Goal: Find specific page/section: Find specific page/section

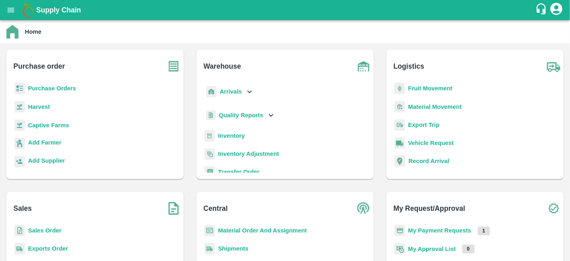
click at [58, 125] on b "Captive Farms" at bounding box center [48, 125] width 41 height 6
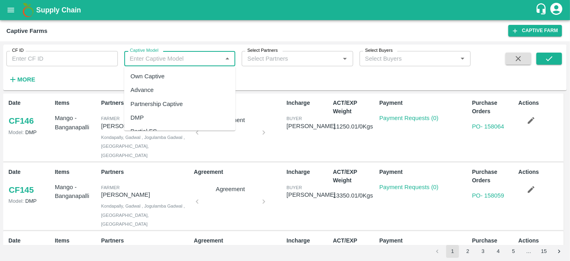
click at [164, 58] on input "Captive Model" at bounding box center [173, 58] width 93 height 10
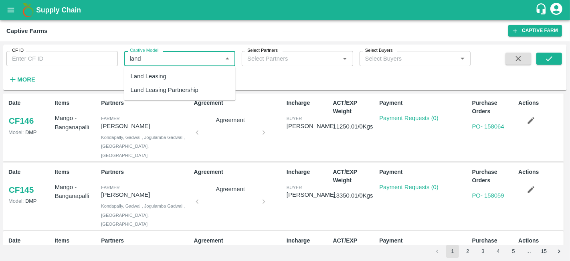
click at [162, 77] on div "Land Leasing" at bounding box center [149, 76] width 36 height 9
type input "Land Leasing"
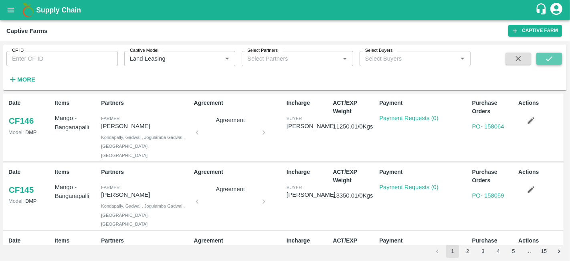
click at [556, 58] on button "submit" at bounding box center [549, 59] width 26 height 12
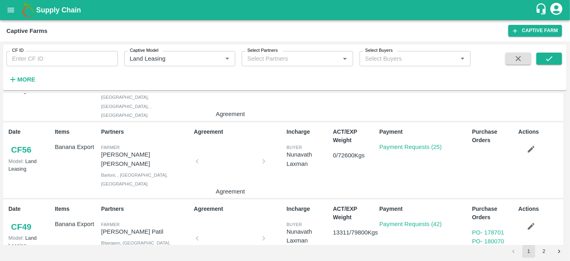
scroll to position [995, 0]
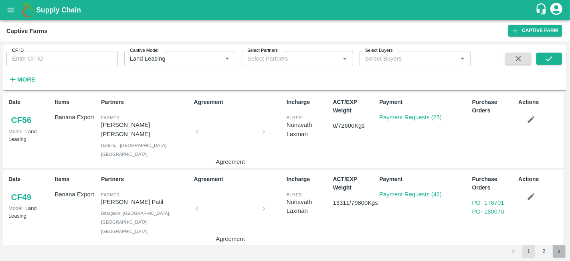
click at [556, 250] on icon "Go to next page" at bounding box center [560, 251] width 8 height 8
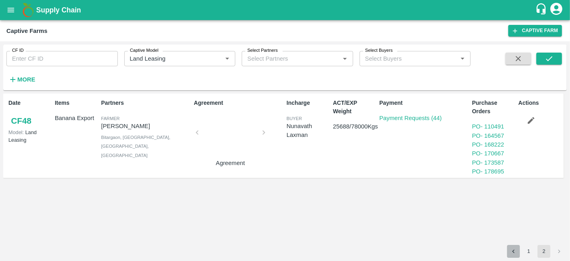
click at [513, 250] on icon "Go to previous page" at bounding box center [514, 251] width 8 height 8
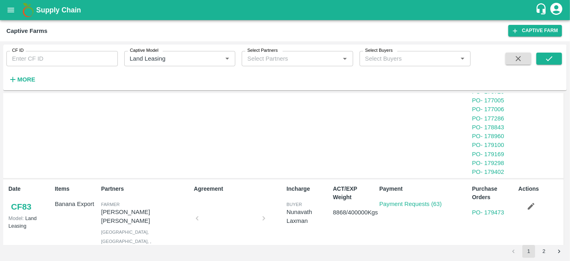
scroll to position [831, 0]
click at [422, 200] on link "Payment Requests (63)" at bounding box center [410, 203] width 63 height 6
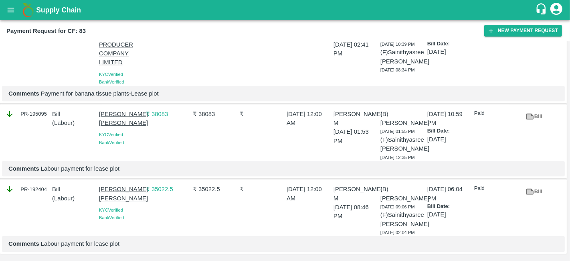
scroll to position [4862, 0]
click at [532, 187] on icon at bounding box center [529, 191] width 9 height 9
click at [539, 109] on link "Bill" at bounding box center [534, 116] width 26 height 14
click at [536, 36] on link "Bill" at bounding box center [534, 29] width 26 height 14
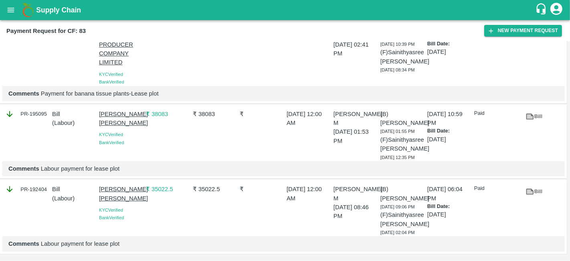
scroll to position [4705, 0]
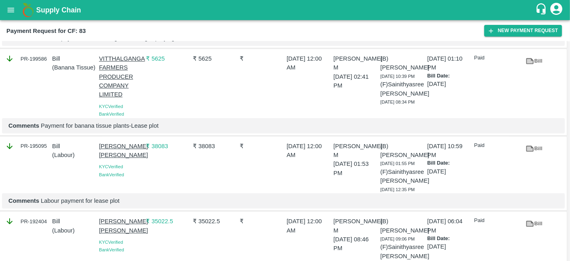
scroll to position [4610, 0]
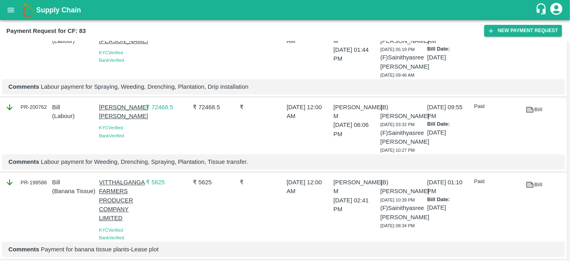
scroll to position [4489, 0]
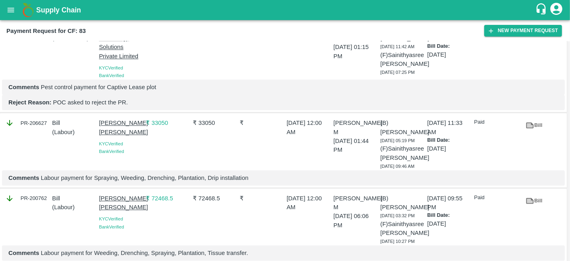
scroll to position [4398, 0]
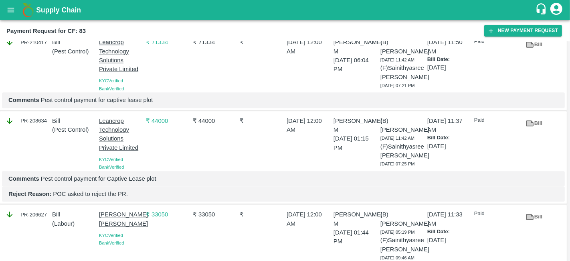
scroll to position [4309, 0]
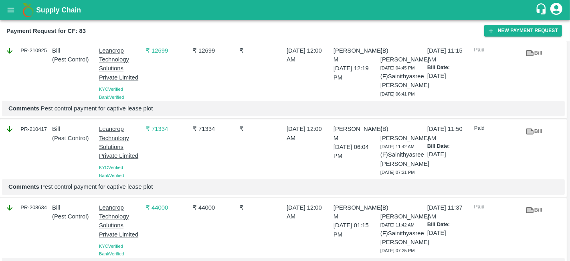
scroll to position [4221, 0]
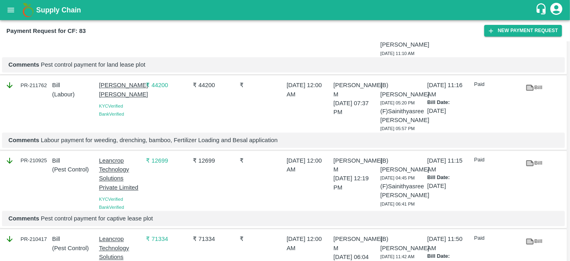
scroll to position [4110, 0]
click at [536, 20] on link "Bill" at bounding box center [534, 13] width 26 height 14
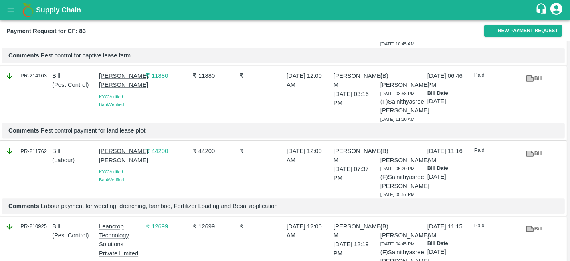
scroll to position [4046, 0]
click at [537, 10] on link "Bill" at bounding box center [534, 3] width 26 height 14
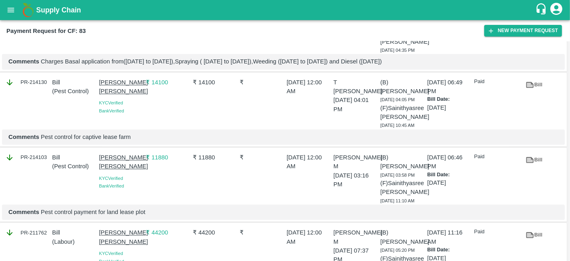
scroll to position [3964, 0]
click at [534, 16] on link "Bill" at bounding box center [534, 9] width 26 height 14
click at [181, 53] on div "₹ 40150" at bounding box center [166, 26] width 47 height 55
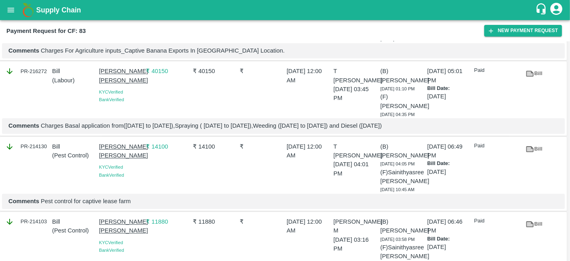
scroll to position [3901, 0]
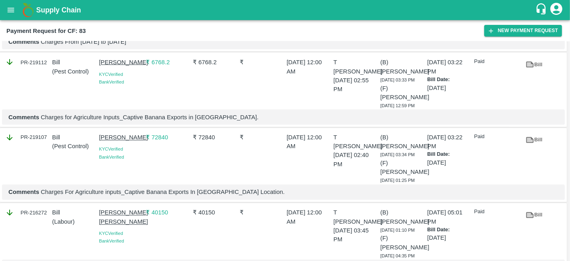
scroll to position [3757, 0]
click at [532, 69] on icon at bounding box center [529, 65] width 9 height 9
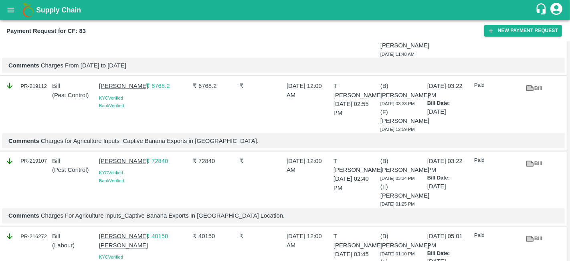
scroll to position [3745, 0]
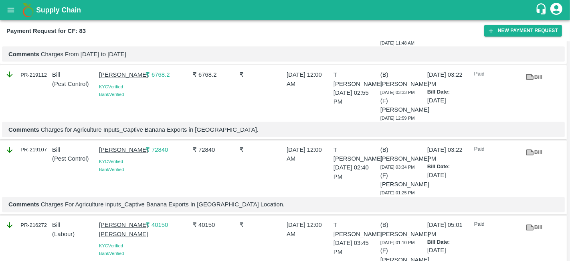
click at [532, 6] on icon at bounding box center [529, 2] width 9 height 9
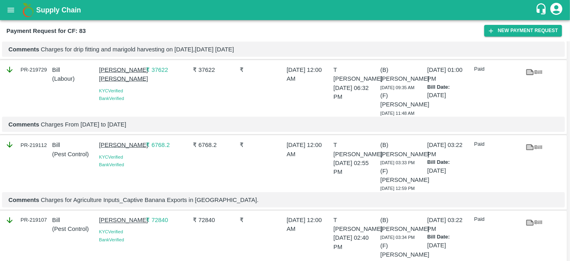
scroll to position [3676, 0]
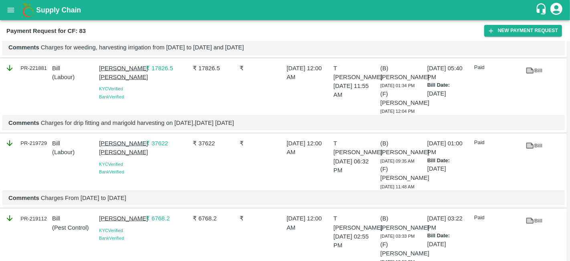
scroll to position [3604, 0]
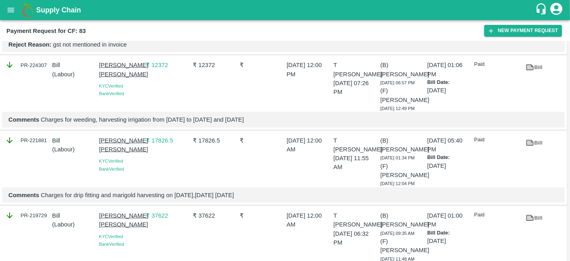
scroll to position [3523, 0]
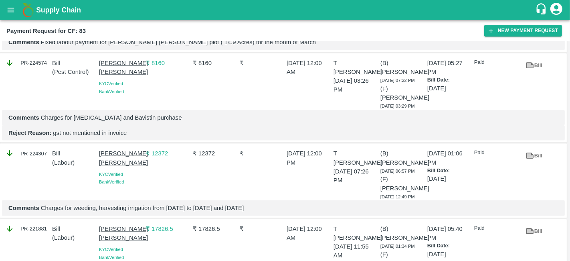
scroll to position [3442, 0]
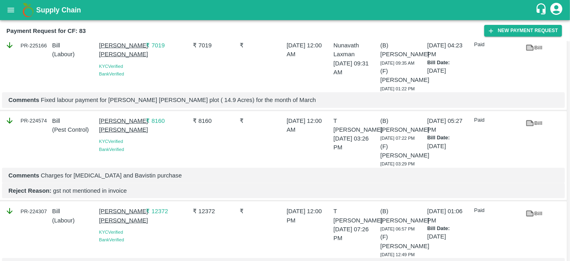
scroll to position [3371, 0]
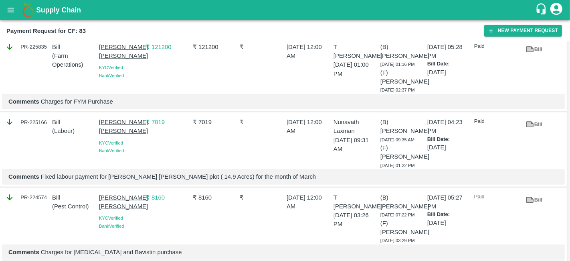
scroll to position [3306, 0]
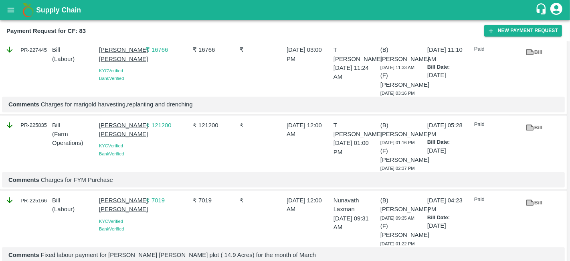
scroll to position [3225, 0]
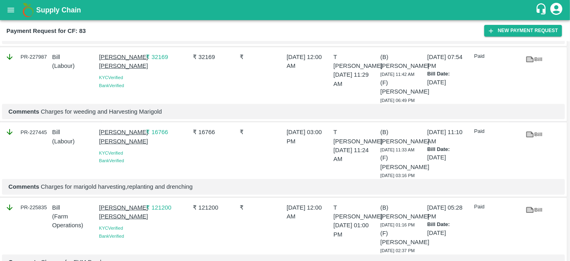
scroll to position [3147, 0]
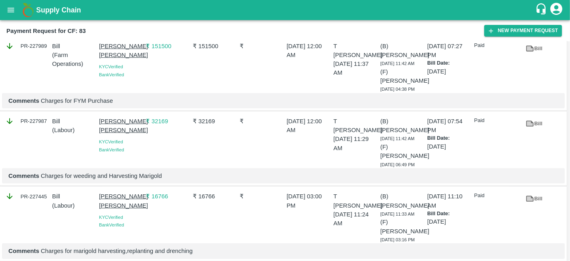
scroll to position [3083, 0]
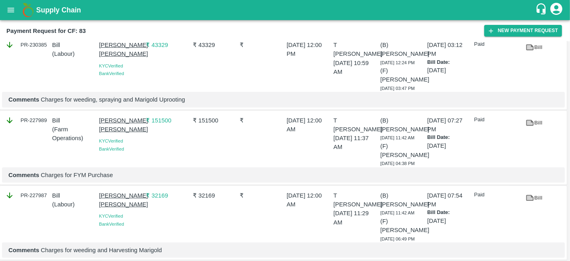
scroll to position [3008, 0]
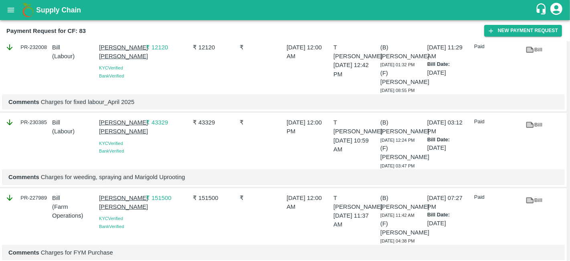
scroll to position [2929, 0]
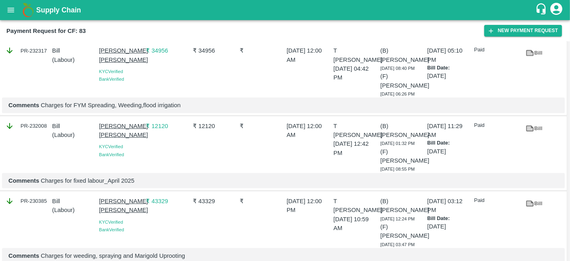
scroll to position [2852, 0]
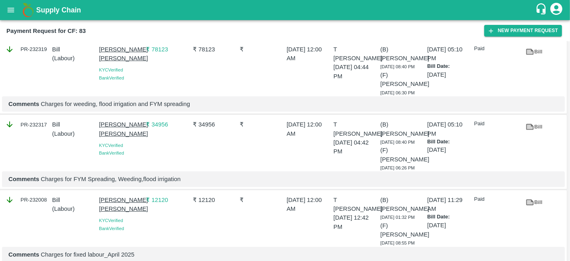
scroll to position [2778, 0]
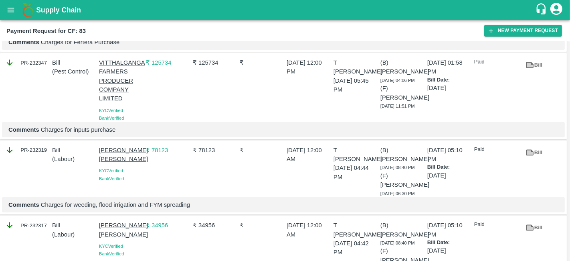
scroll to position [2683, 0]
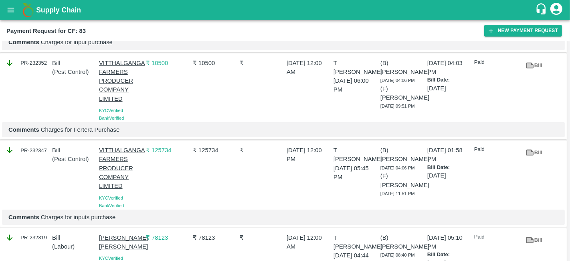
scroll to position [2587, 0]
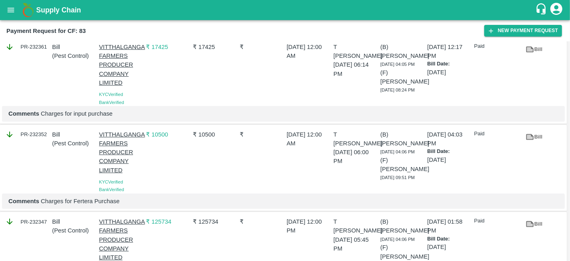
scroll to position [2521, 0]
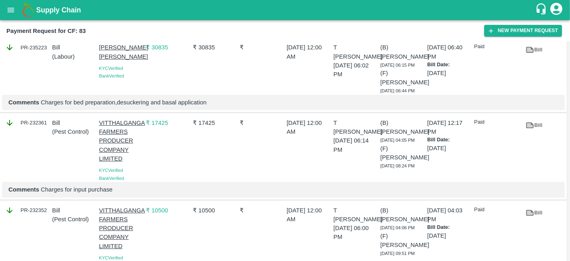
scroll to position [2442, 0]
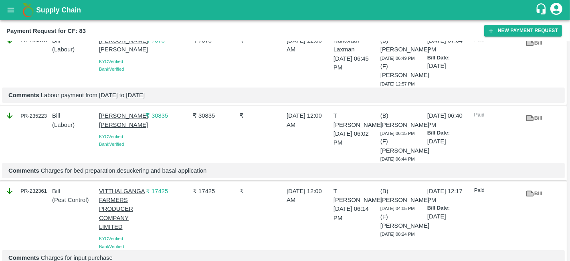
scroll to position [2375, 0]
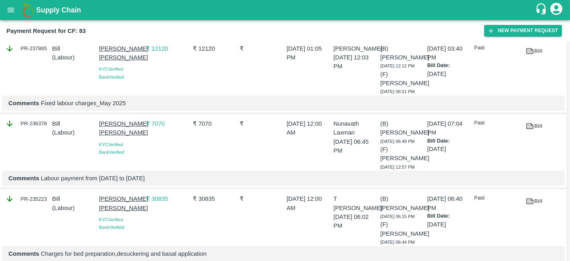
scroll to position [2287, 0]
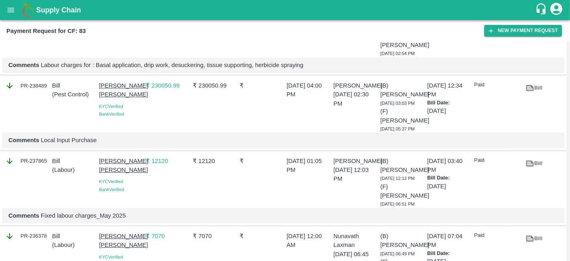
scroll to position [2179, 0]
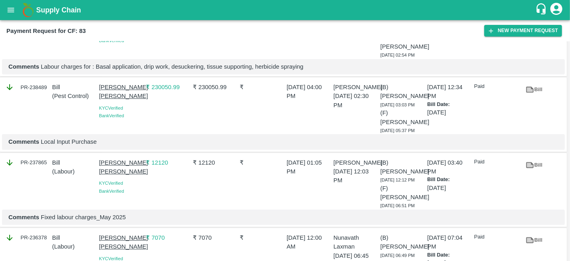
click at [532, 17] on icon at bounding box center [530, 14] width 8 height 6
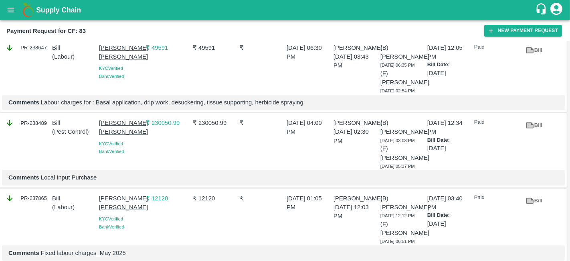
scroll to position [2142, 0]
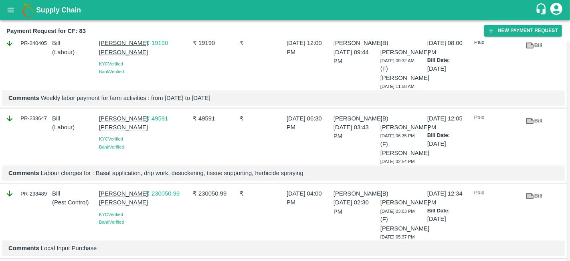
scroll to position [2072, 0]
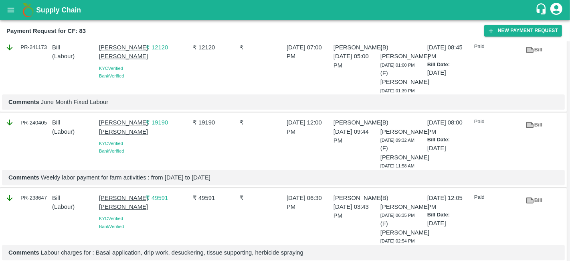
scroll to position [1991, 0]
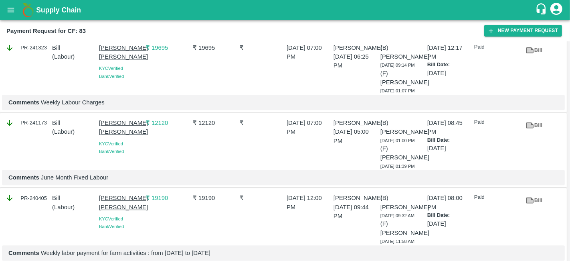
scroll to position [1916, 0]
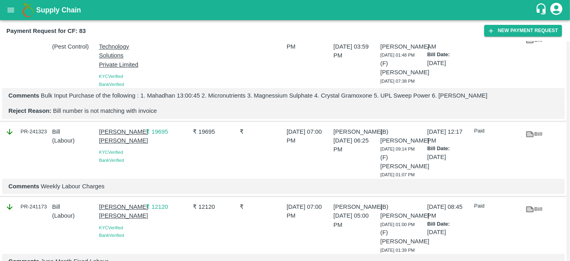
scroll to position [1829, 0]
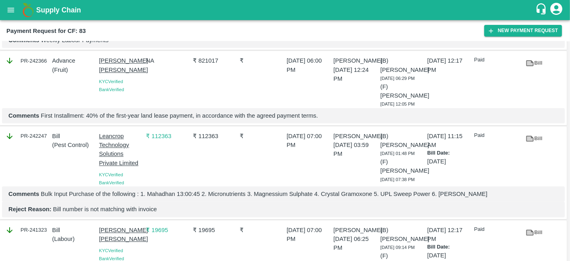
scroll to position [1732, 0]
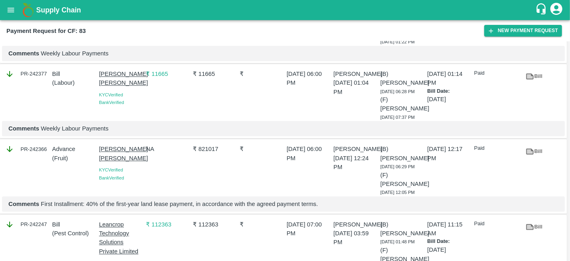
scroll to position [1648, 0]
click at [540, 8] on link "Bill" at bounding box center [534, 1] width 26 height 14
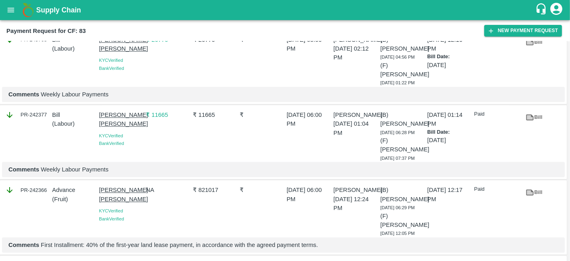
scroll to position [1607, 0]
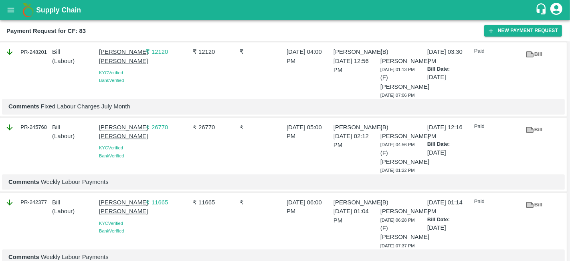
scroll to position [1518, 0]
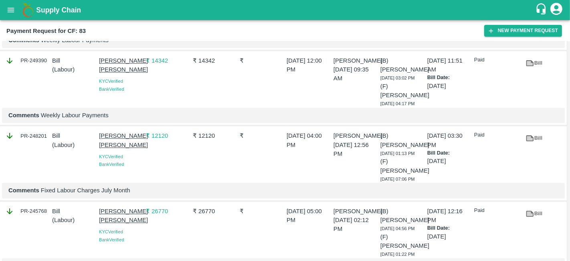
scroll to position [1435, 0]
click at [537, 71] on link "Bill" at bounding box center [534, 64] width 26 height 14
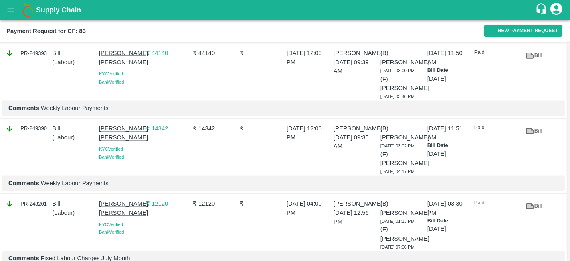
scroll to position [1366, 0]
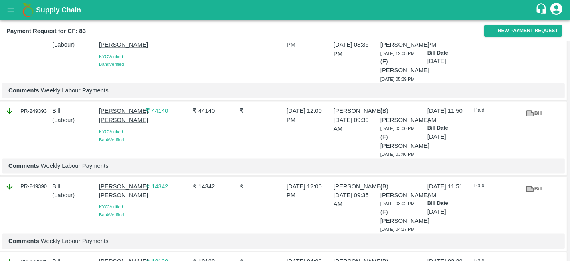
scroll to position [1310, 0]
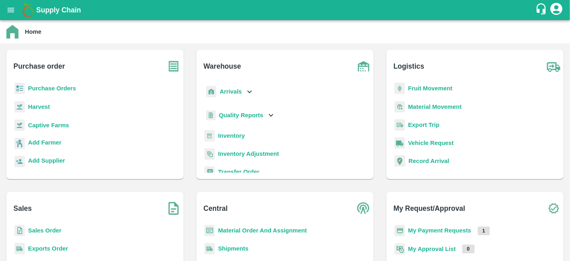
click at [46, 125] on b "Captive Farms" at bounding box center [48, 125] width 41 height 6
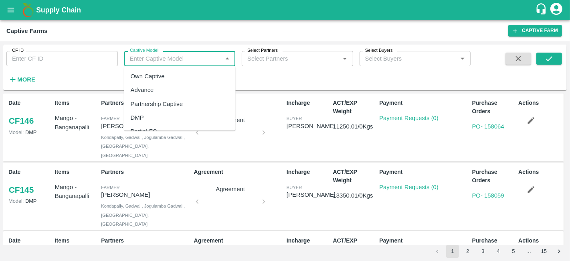
click at [151, 61] on input "Captive Model" at bounding box center [173, 58] width 93 height 10
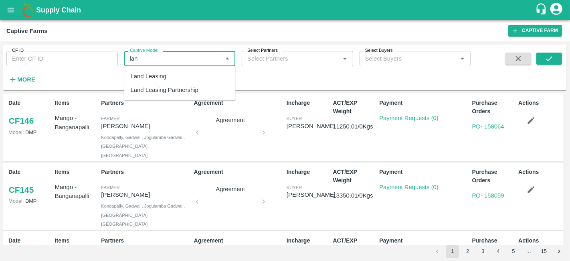
click at [160, 73] on div "Land Leasing" at bounding box center [149, 76] width 36 height 9
type input "Land Leasing"
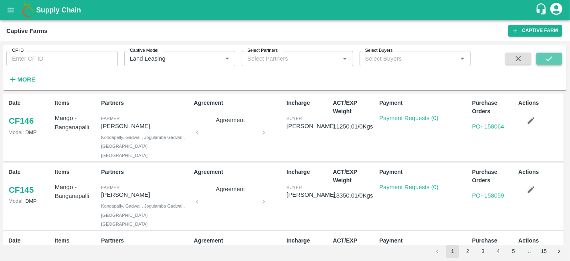
click at [546, 57] on icon "submit" at bounding box center [549, 58] width 9 height 9
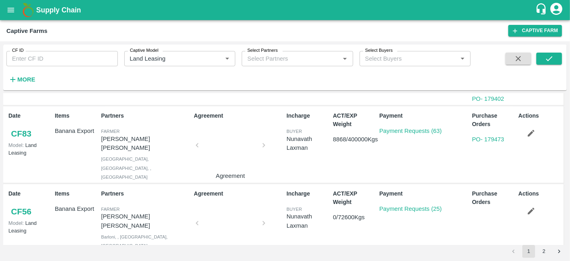
scroll to position [995, 0]
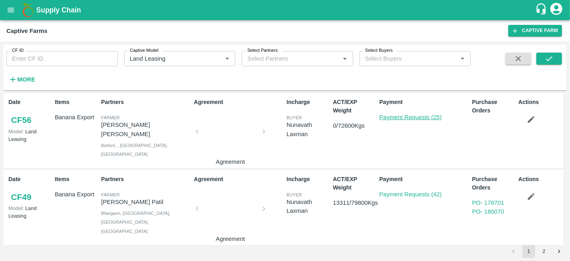
click at [413, 114] on link "Payment Requests (25)" at bounding box center [410, 117] width 63 height 6
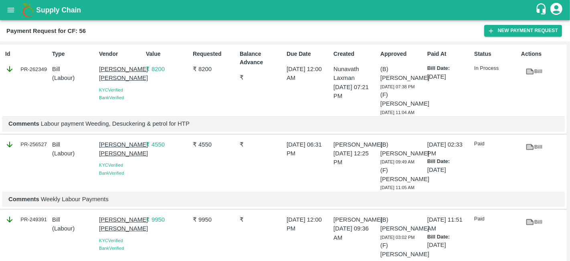
scroll to position [1163, 0]
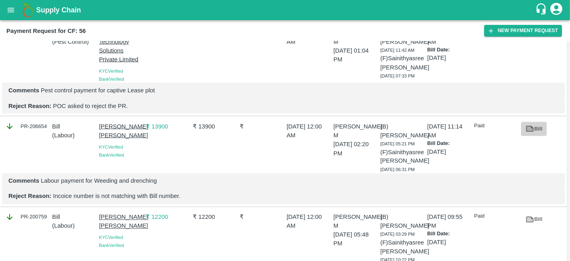
click at [532, 133] on icon at bounding box center [529, 128] width 9 height 9
click at [536, 136] on link "Bill" at bounding box center [534, 129] width 26 height 14
